Goal: Information Seeking & Learning: Learn about a topic

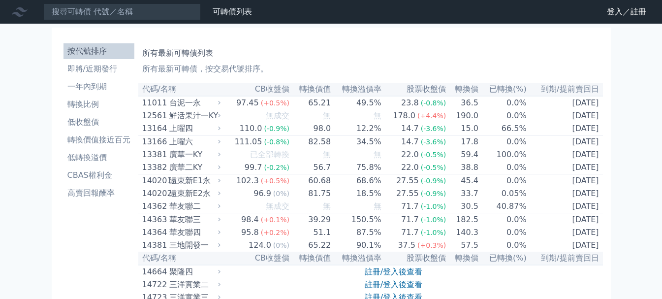
click at [625, 23] on nav "可轉債列表 財務數據 可轉債列表 財務數據 登入／註冊 登入／註冊" at bounding box center [331, 12] width 662 height 24
click at [620, 15] on link "登入／註冊" at bounding box center [626, 12] width 55 height 16
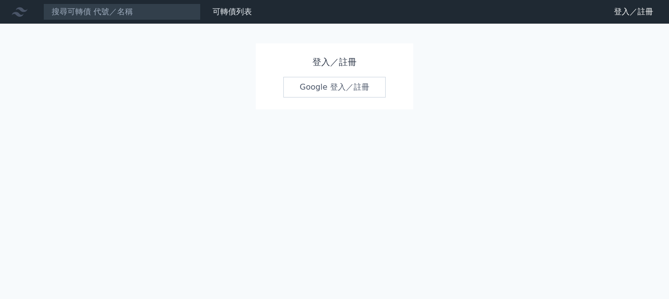
click at [355, 90] on link "Google 登入／註冊" at bounding box center [334, 87] width 102 height 21
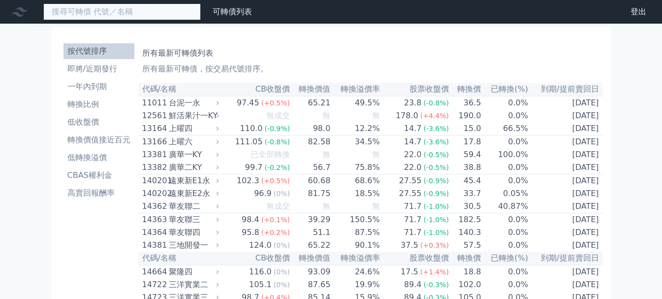
click at [94, 8] on input at bounding box center [121, 11] width 157 height 17
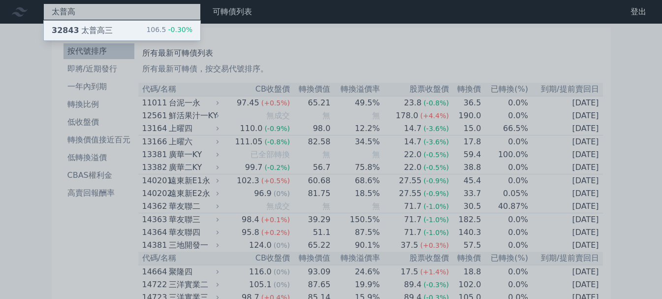
type input "太普高"
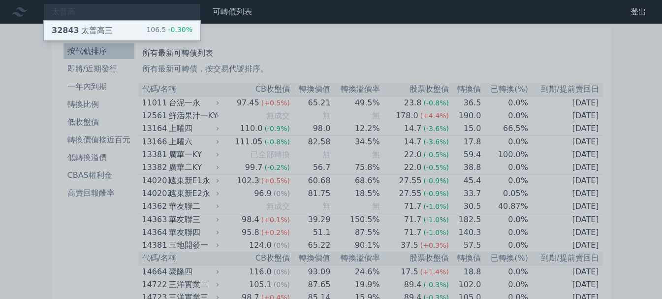
click at [127, 35] on div "32843 太普高三 106.5 -0.30%" at bounding box center [122, 31] width 157 height 20
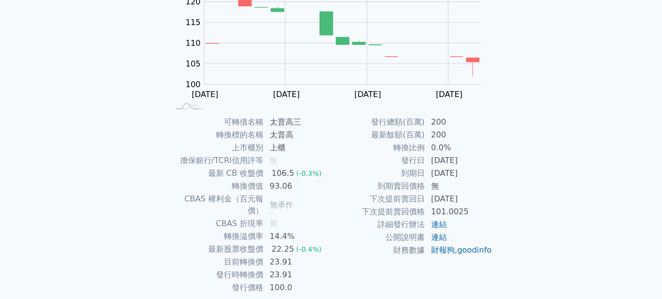
scroll to position [148, 0]
